Goal: Use online tool/utility: Utilize a website feature to perform a specific function

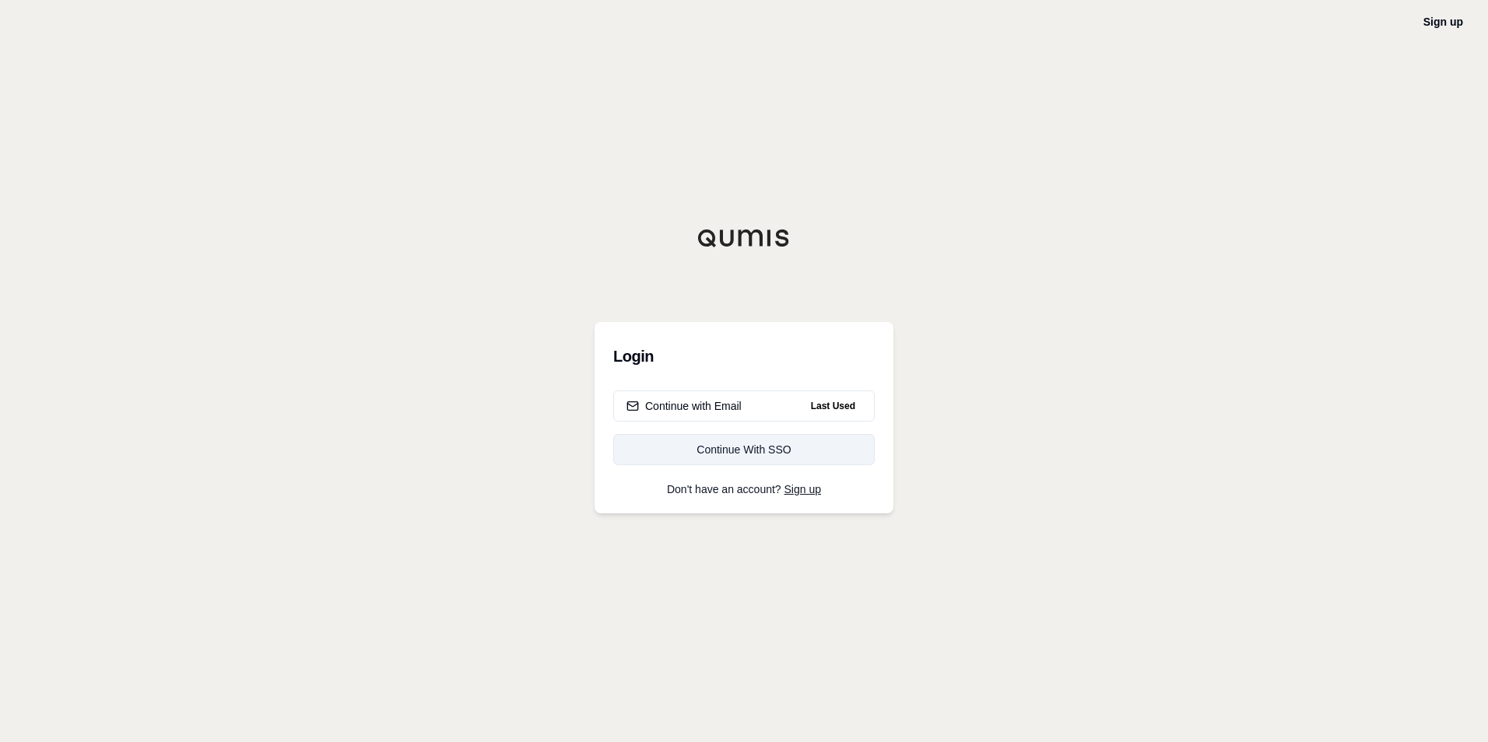
click at [717, 447] on div "Continue With SSO" at bounding box center [743, 450] width 235 height 16
click at [722, 409] on div "Continue with Email" at bounding box center [683, 406] width 115 height 16
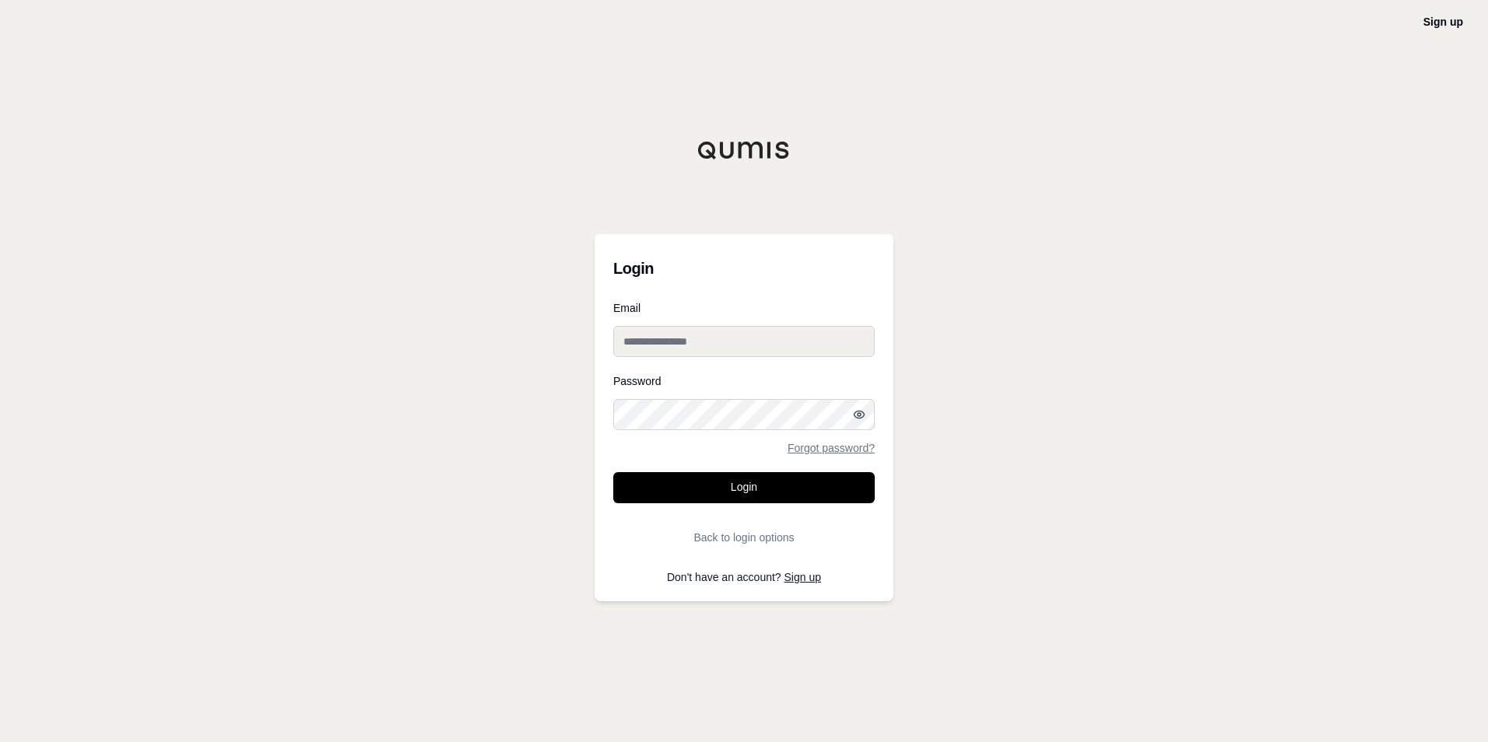
type input "**********"
click at [743, 493] on button "Login" at bounding box center [743, 487] width 261 height 31
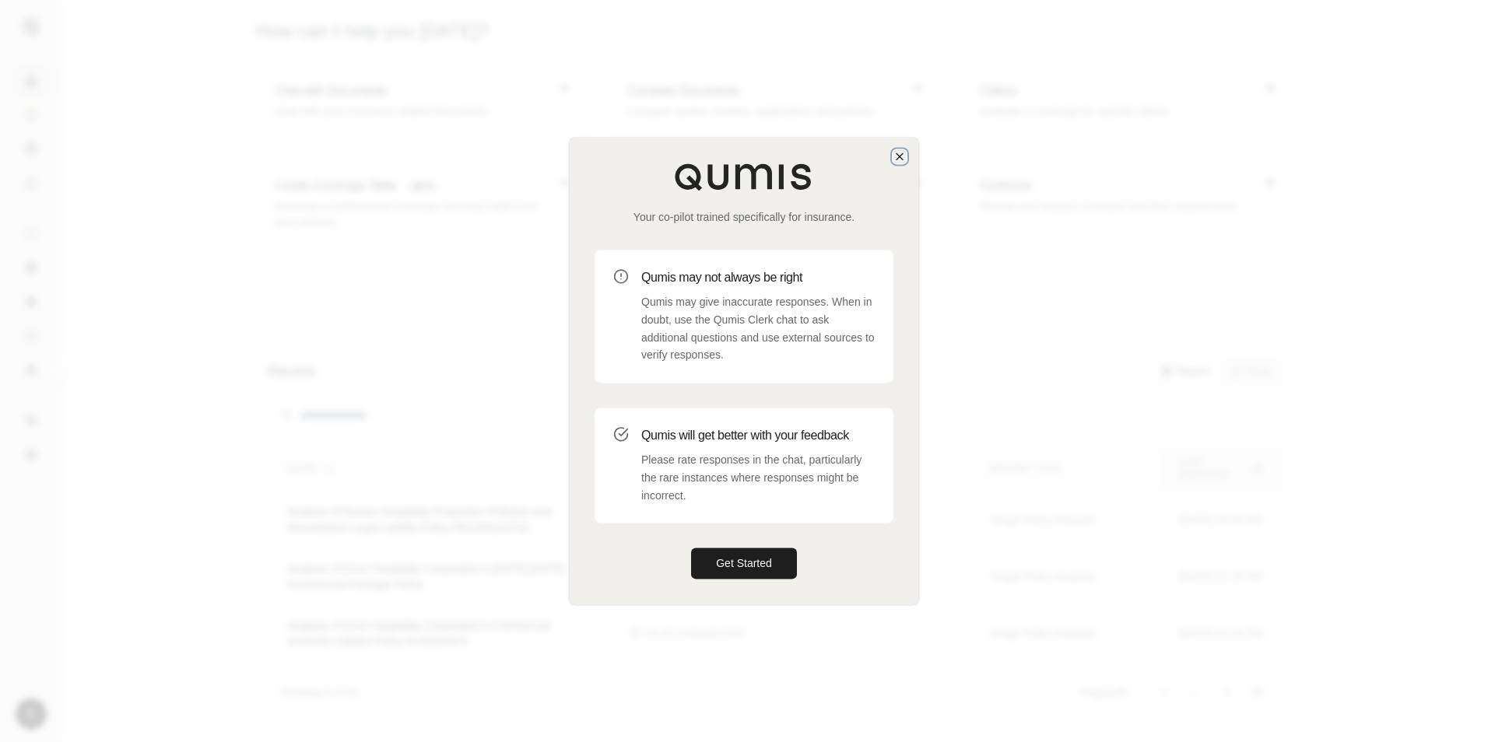
click at [904, 154] on icon "button" at bounding box center [899, 156] width 12 height 12
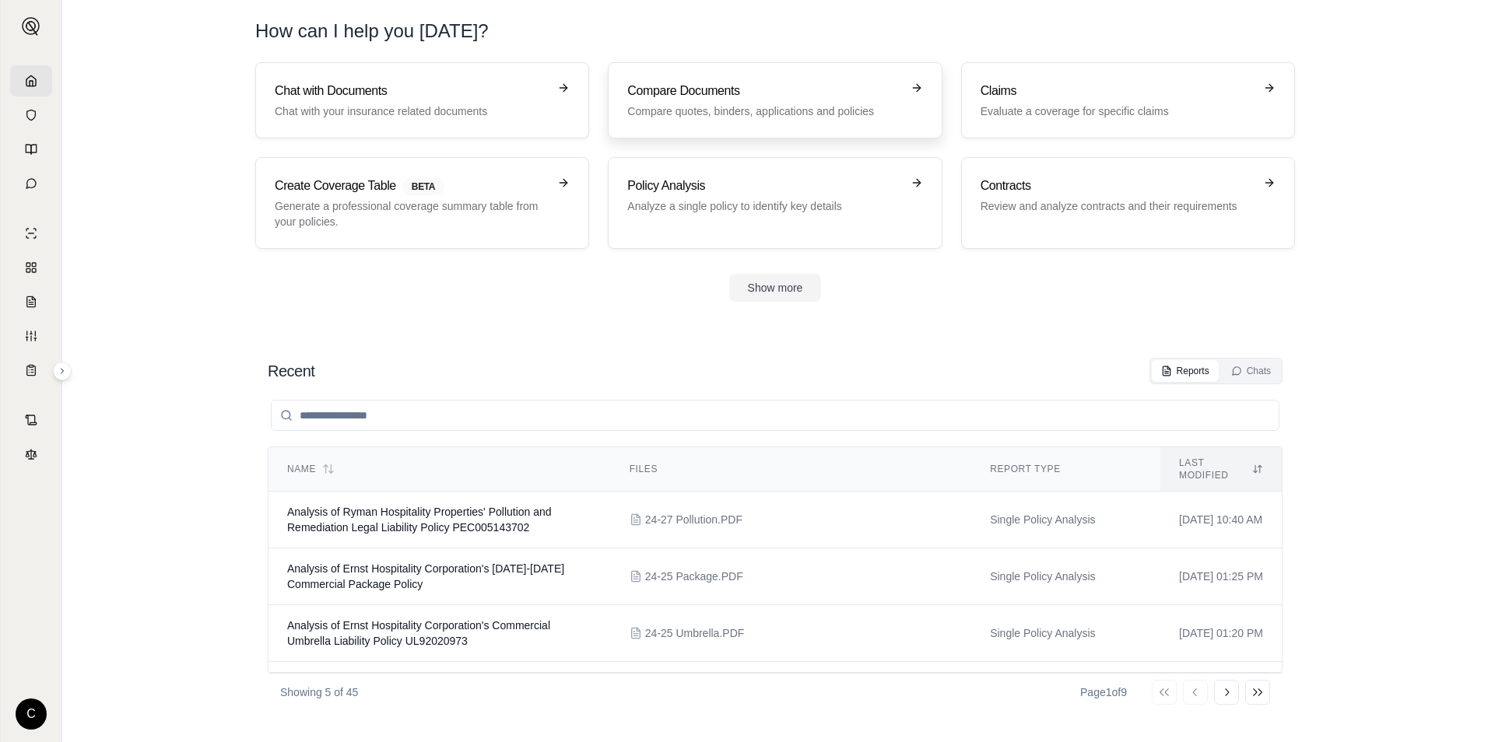
click at [750, 96] on h3 "Compare Documents" at bounding box center [763, 91] width 273 height 19
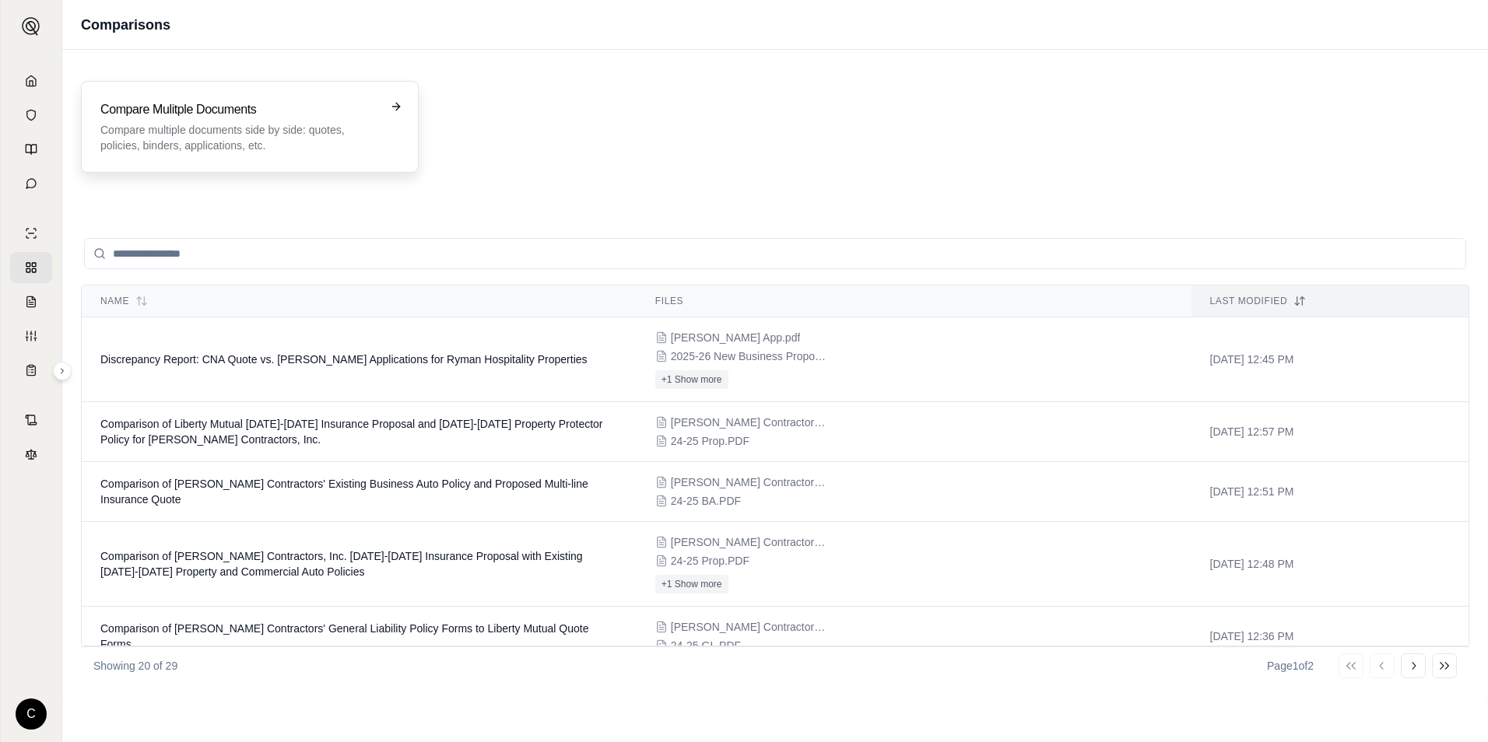
click at [289, 107] on h3 "Compare Mulitple Documents" at bounding box center [238, 109] width 277 height 19
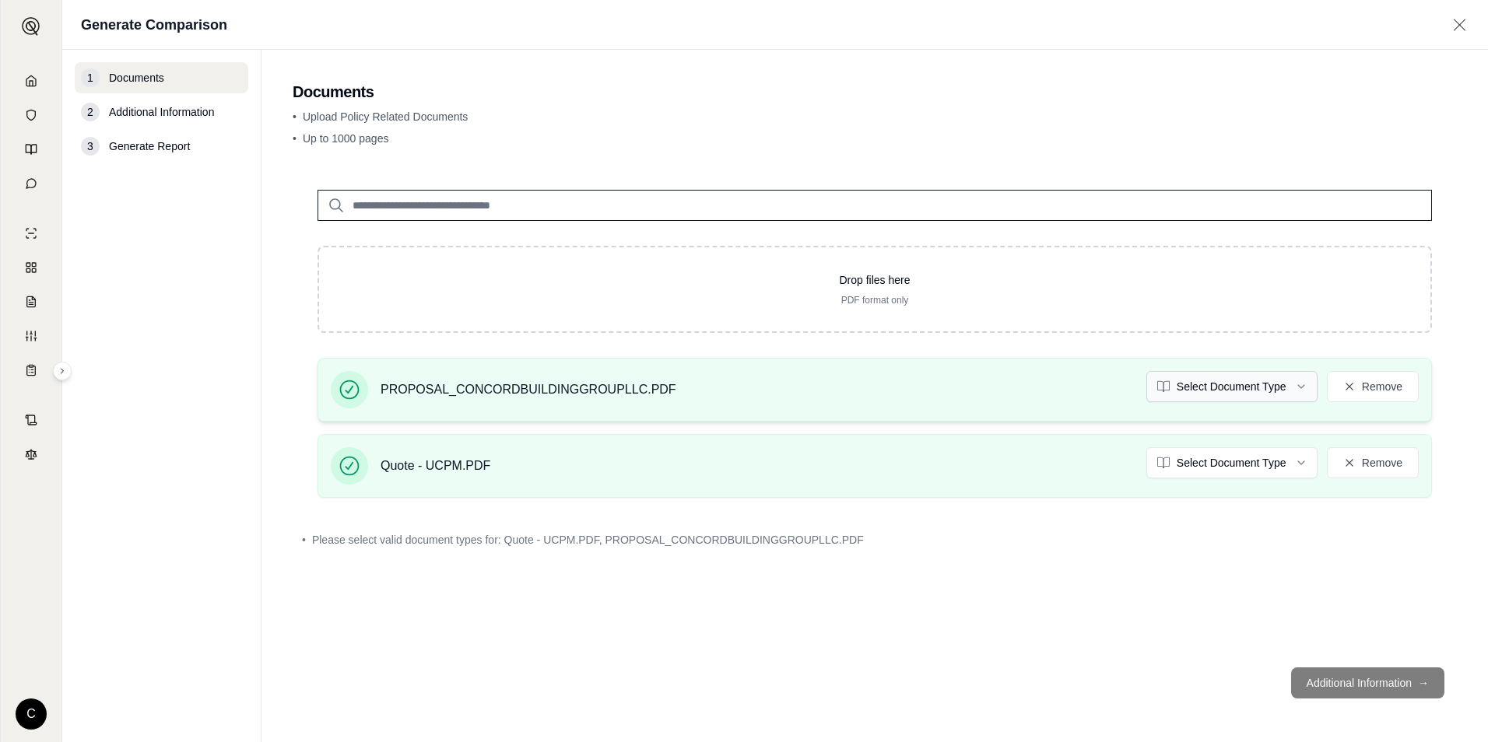
click at [1297, 398] on html "C Generate Comparison 1 Documents 2 Additional Information 3 Generate Report Do…" at bounding box center [744, 371] width 1488 height 742
click at [1270, 465] on html "C Generate Comparison 1 Documents 2 Additional Information 3 Generate Report Do…" at bounding box center [744, 371] width 1488 height 742
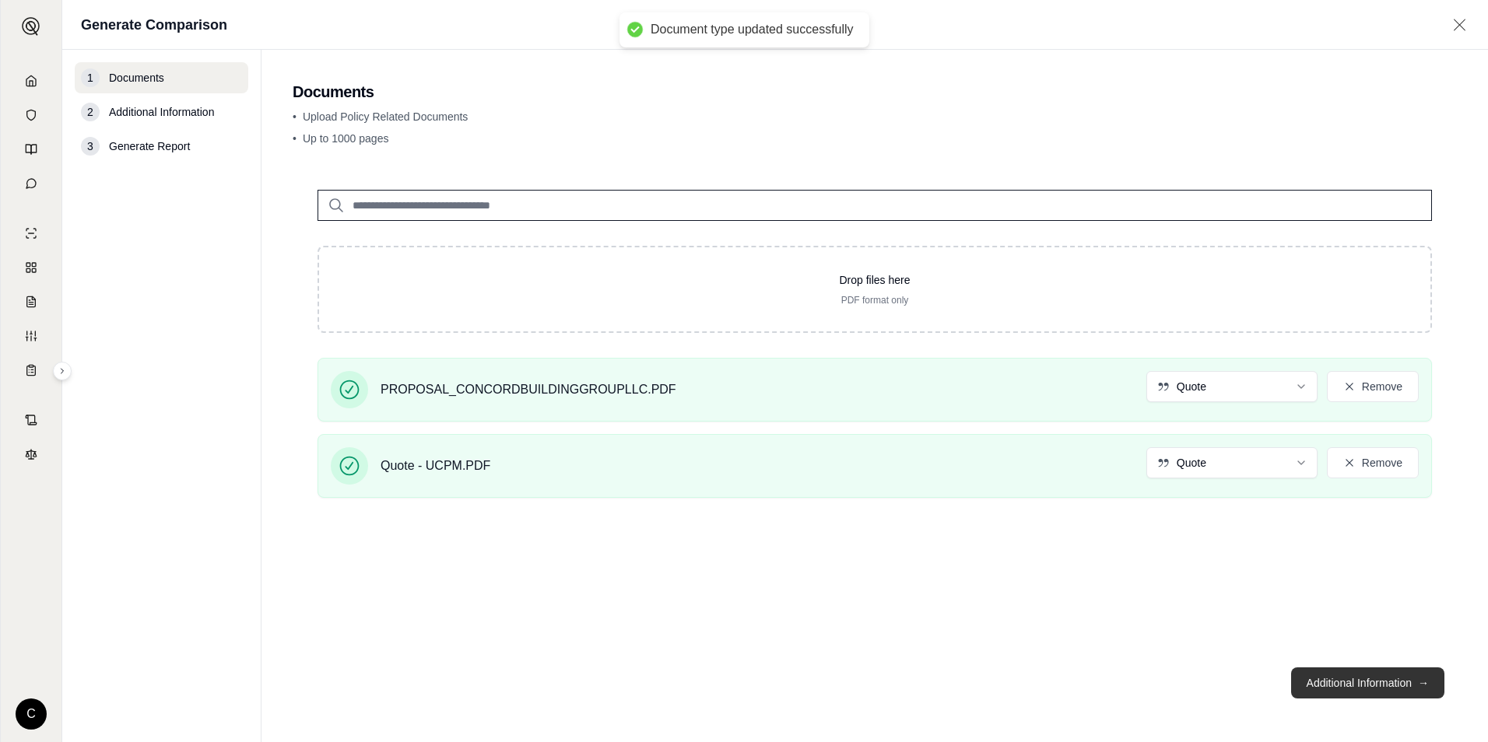
click at [1334, 692] on button "Additional Information →" at bounding box center [1367, 683] width 153 height 31
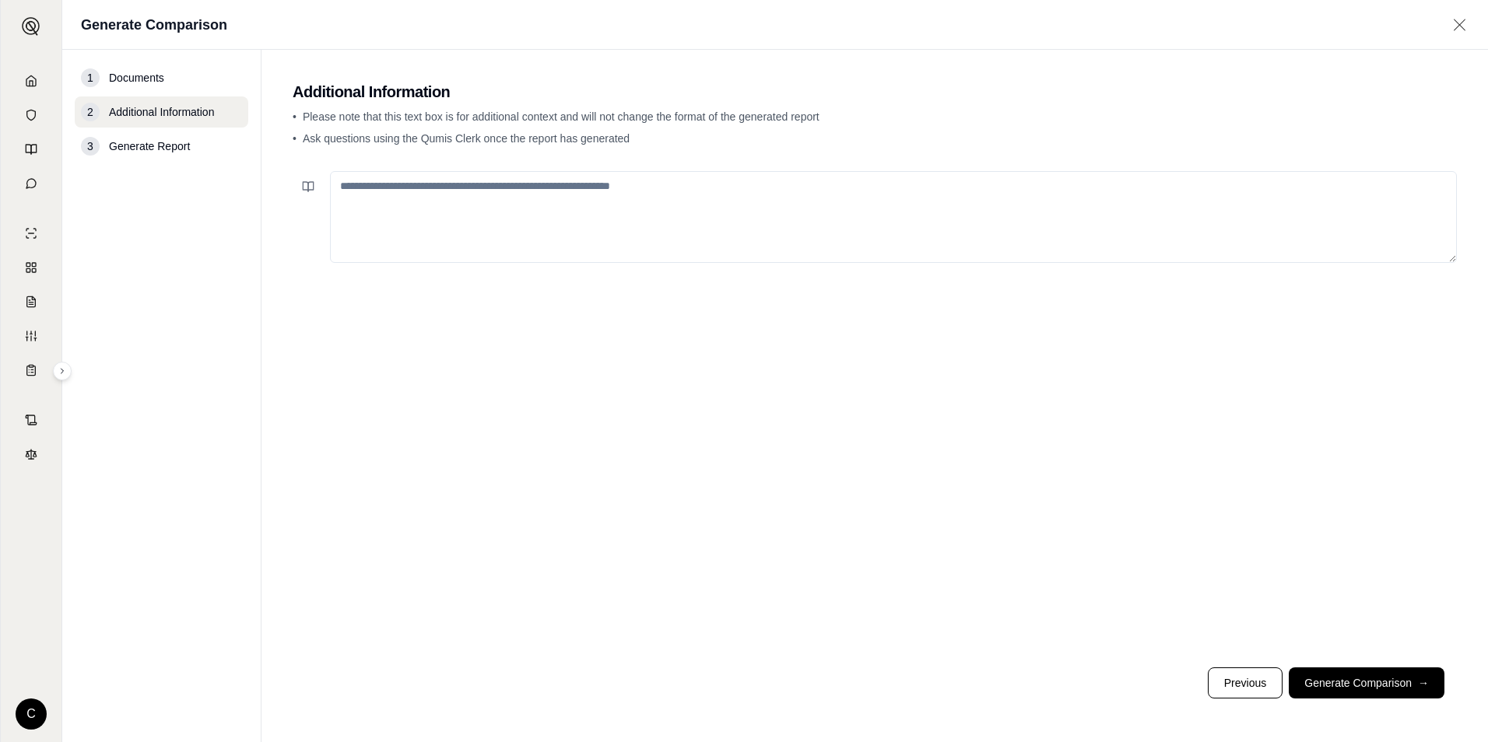
click at [516, 223] on textarea at bounding box center [893, 217] width 1127 height 92
type textarea "**********"
click at [1330, 687] on button "Generate Comparison →" at bounding box center [1367, 683] width 156 height 31
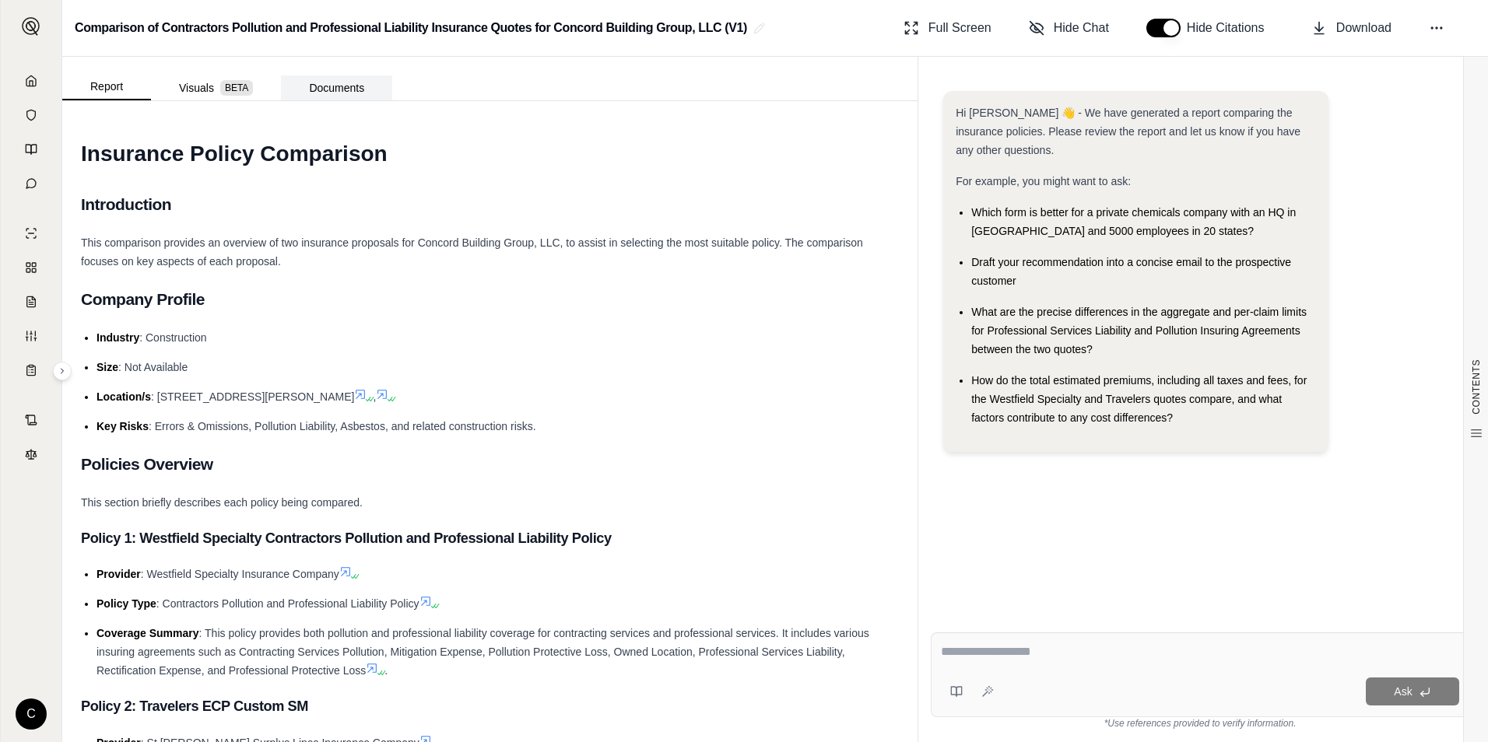
click at [353, 88] on button "Documents" at bounding box center [336, 87] width 111 height 25
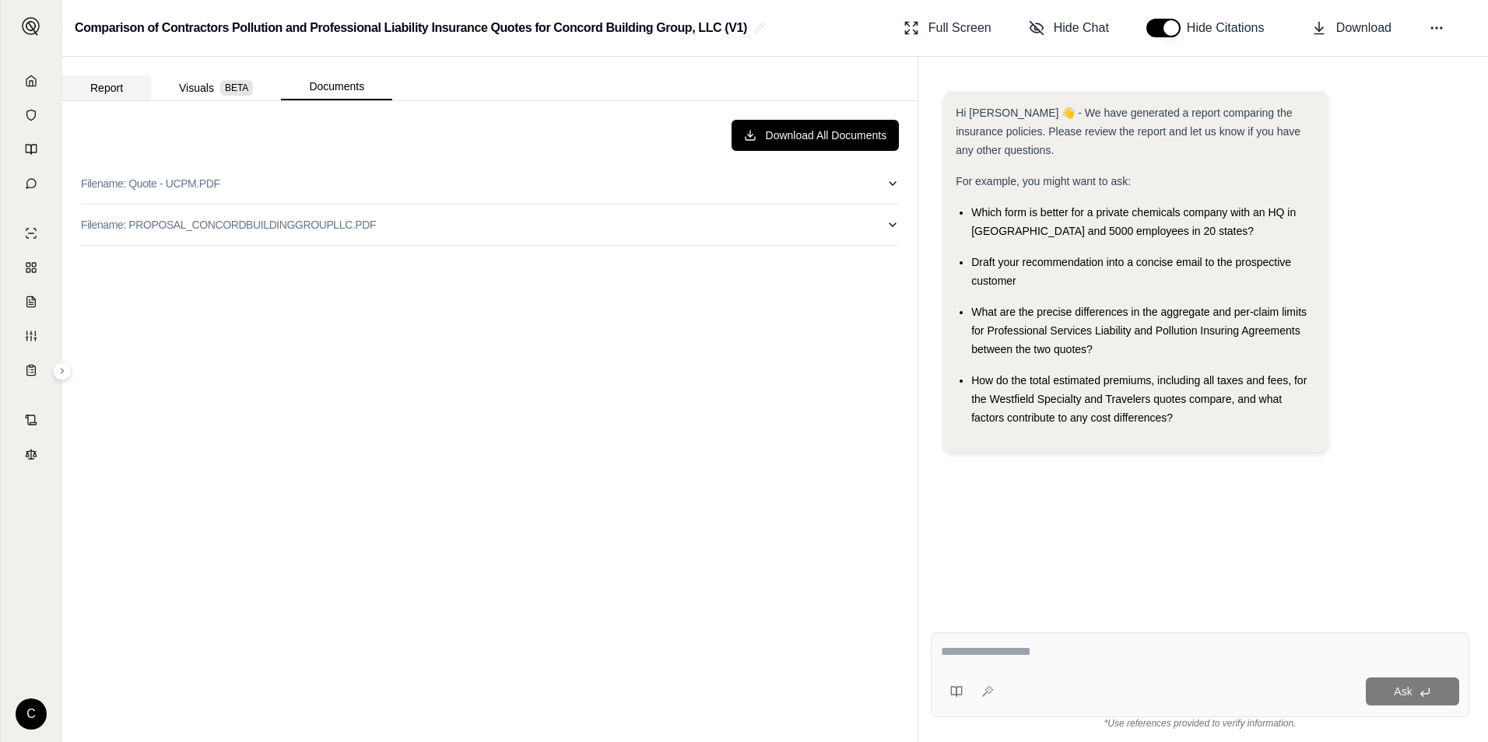
click at [92, 84] on button "Report" at bounding box center [106, 87] width 89 height 25
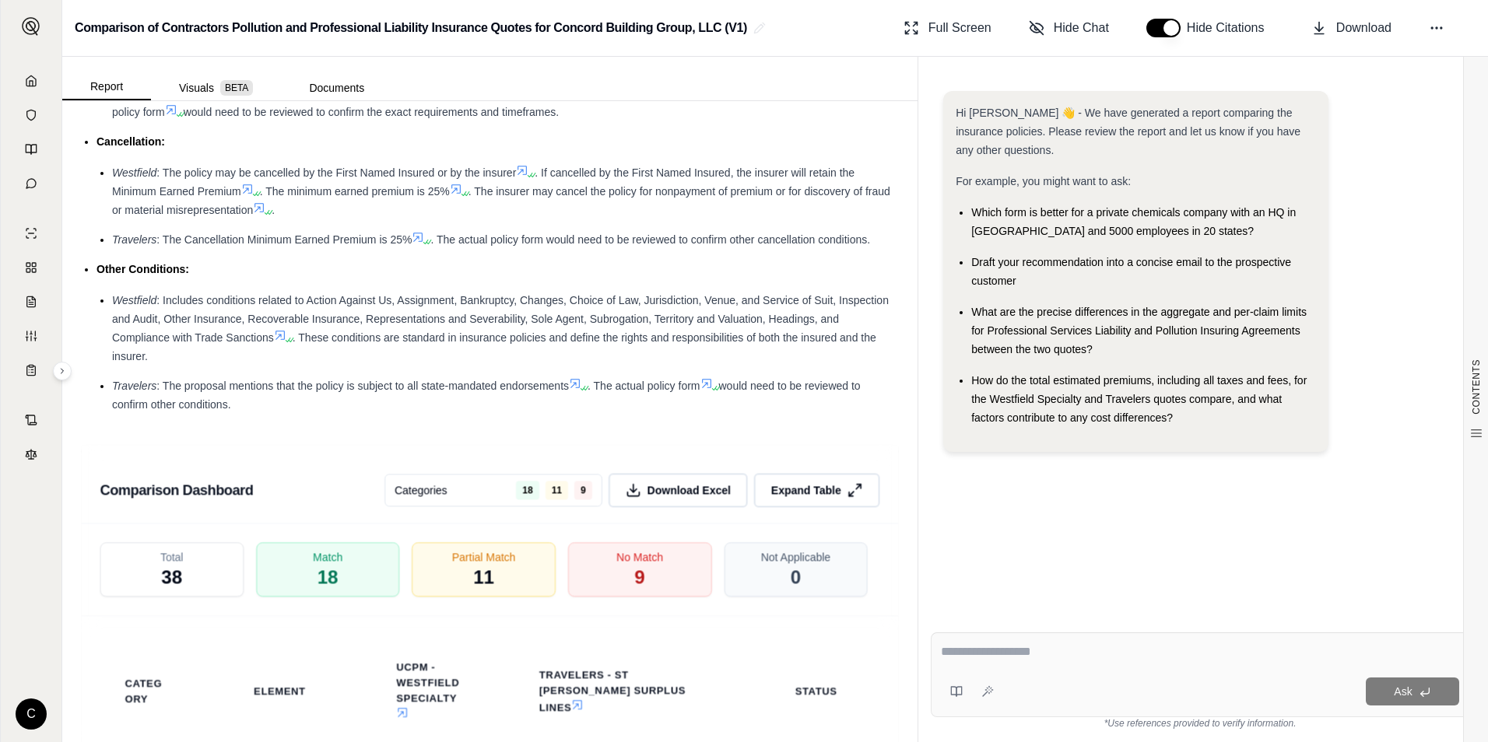
scroll to position [2879, 0]
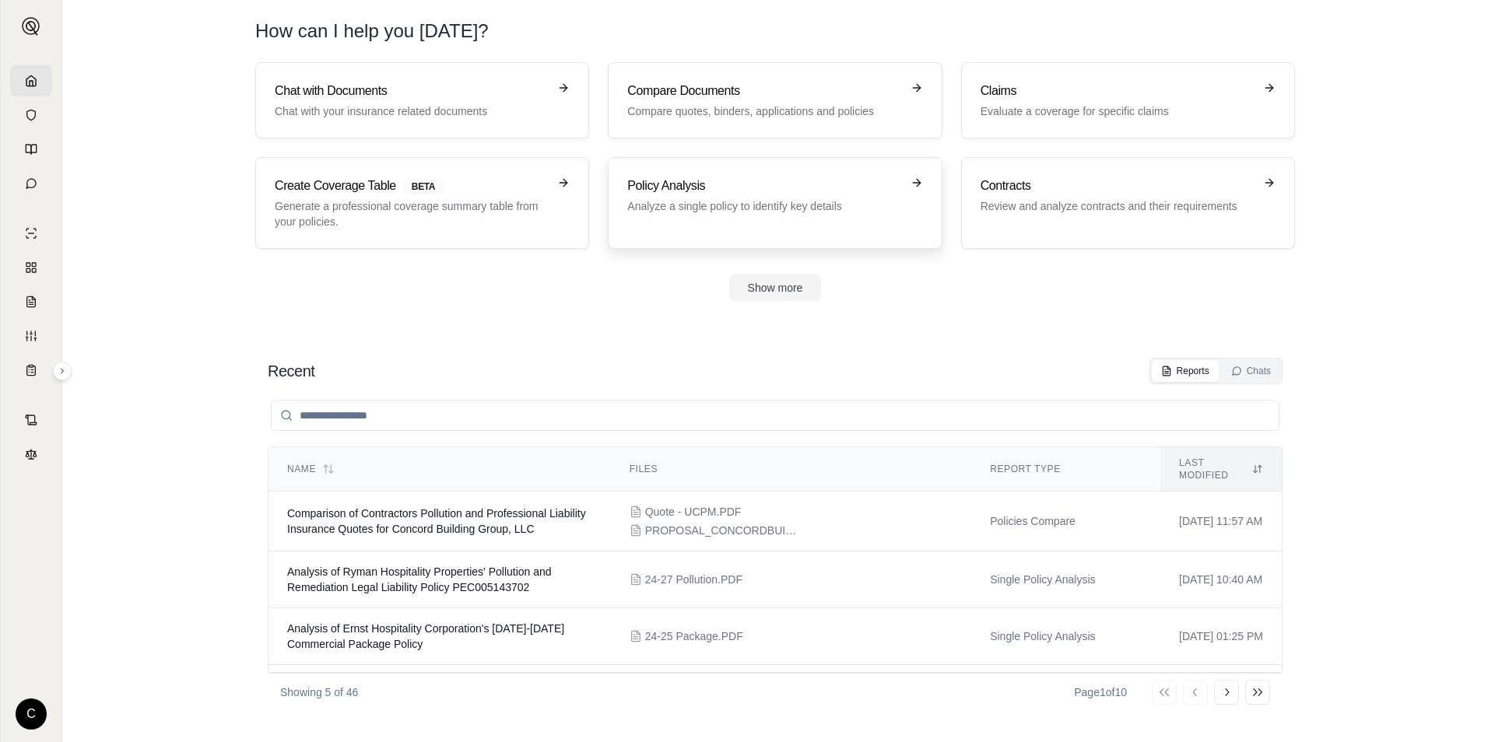
click at [693, 189] on h3 "Policy Analysis" at bounding box center [763, 186] width 273 height 19
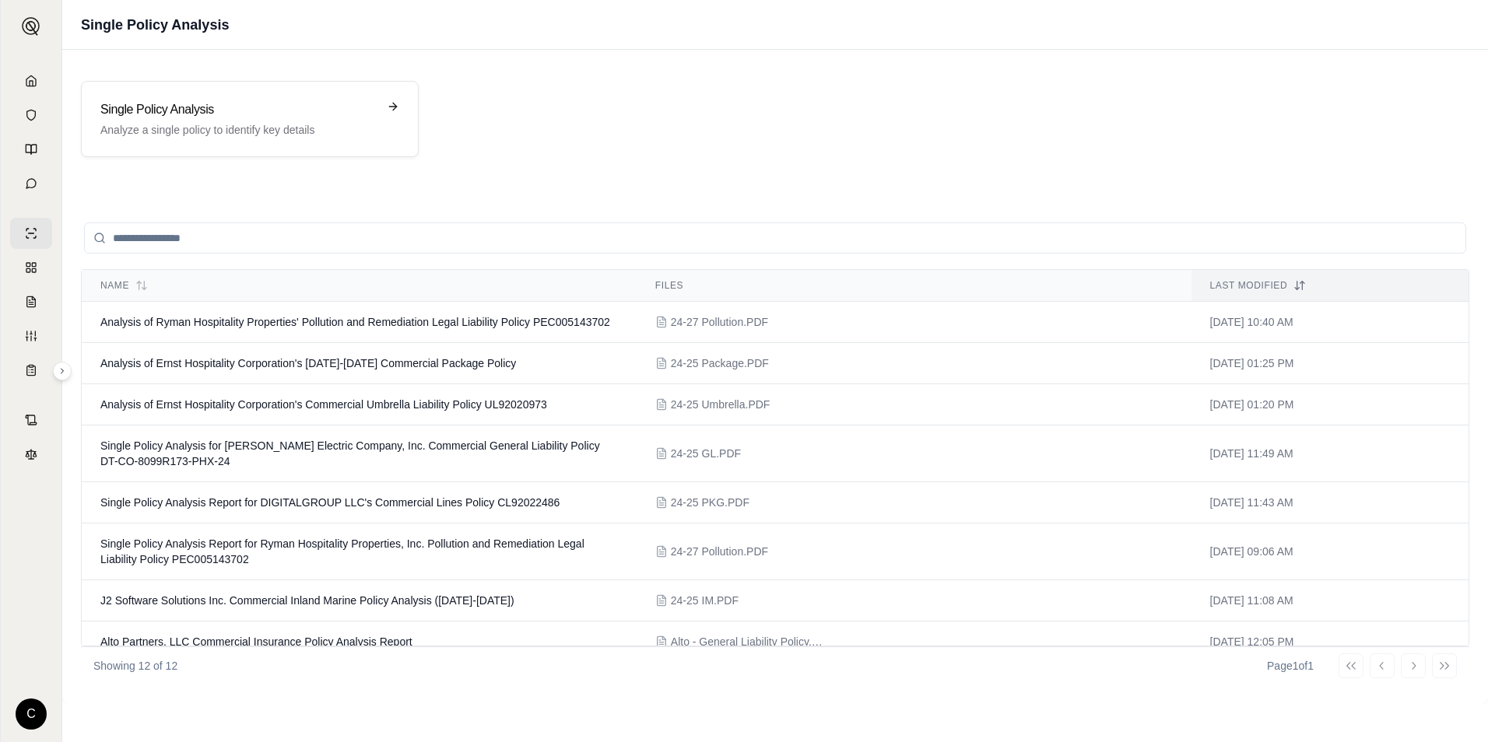
click at [1034, 188] on div "Name Files Last modified Analysis of Ryman Hospitality Properties' Pollution an…" at bounding box center [775, 445] width 1426 height 515
click at [244, 104] on h3 "Single Policy Analysis" at bounding box center [238, 109] width 277 height 19
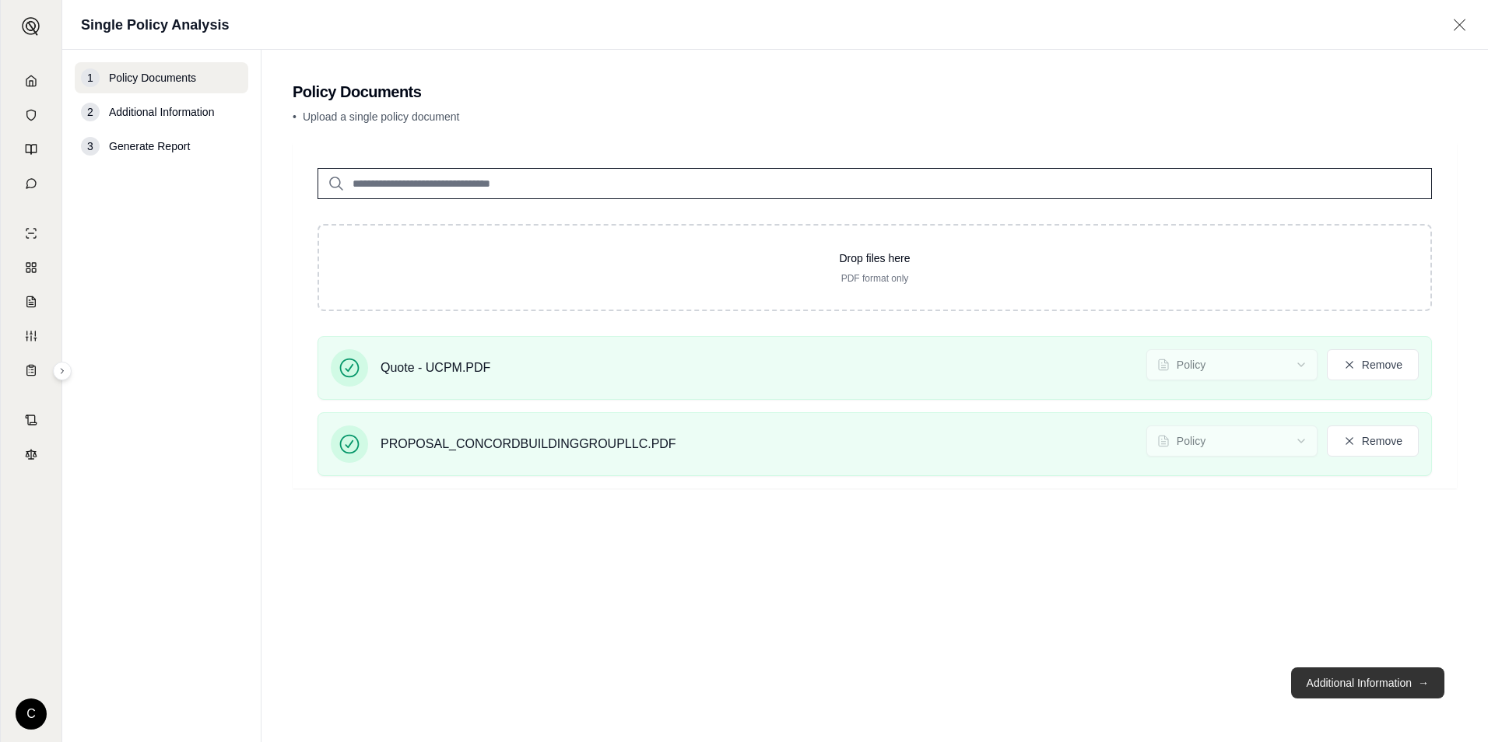
click at [1373, 689] on button "Additional Information →" at bounding box center [1367, 683] width 153 height 31
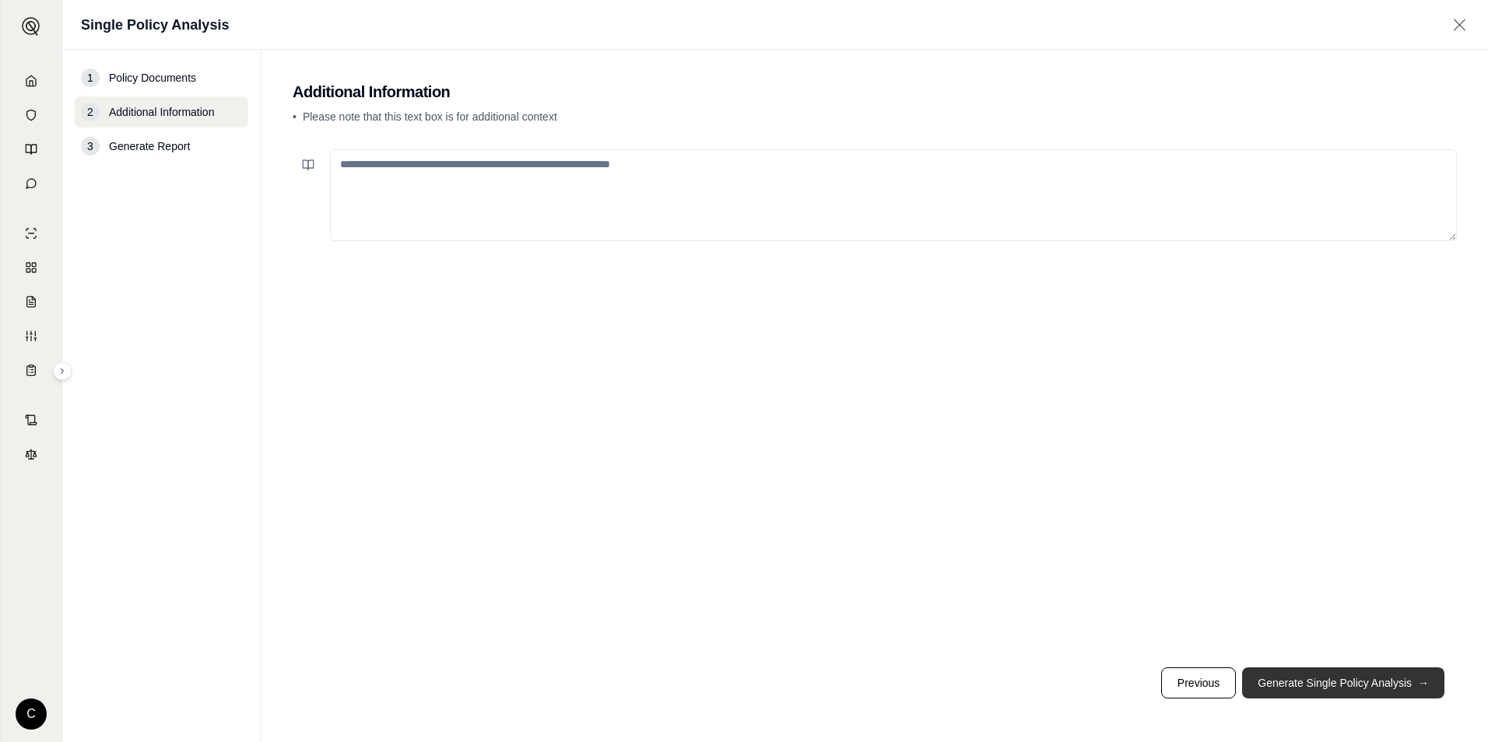
click at [1331, 686] on button "Generate Single Policy Analysis →" at bounding box center [1343, 683] width 202 height 31
